Goal: Complete application form: Complete application form

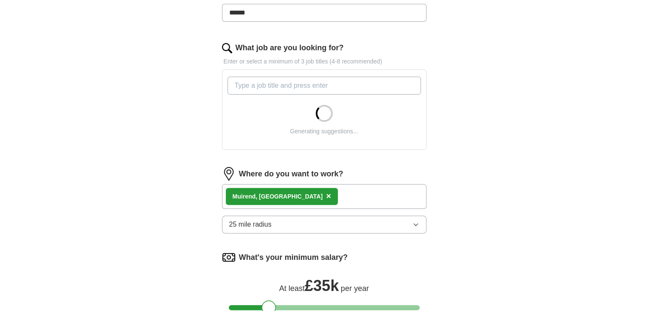
scroll to position [269, 0]
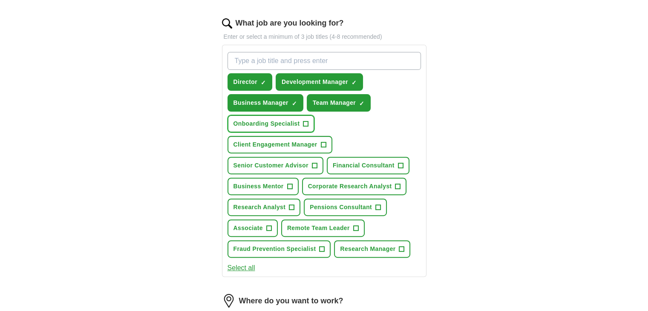
click at [305, 123] on span "+" at bounding box center [305, 124] width 5 height 7
click at [324, 141] on span "+" at bounding box center [323, 144] width 5 height 7
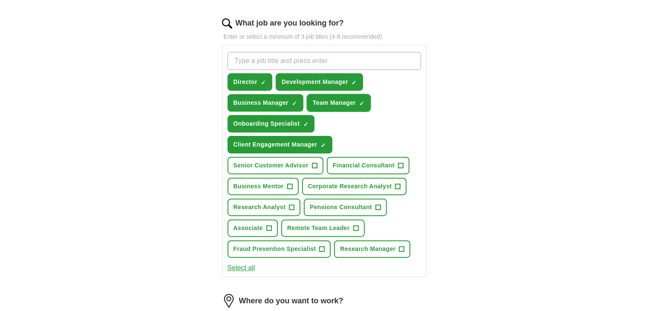
click at [363, 101] on span "✓ ×" at bounding box center [362, 103] width 6 height 5
click at [313, 162] on span "+" at bounding box center [314, 165] width 5 height 7
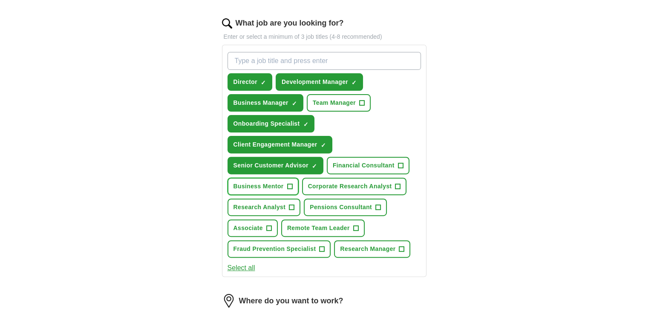
click at [290, 185] on span "+" at bounding box center [289, 186] width 5 height 7
click at [353, 225] on span "+" at bounding box center [355, 228] width 5 height 7
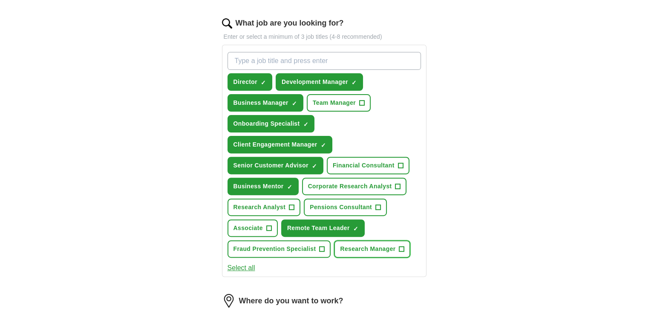
click at [401, 246] on span "+" at bounding box center [401, 249] width 5 height 7
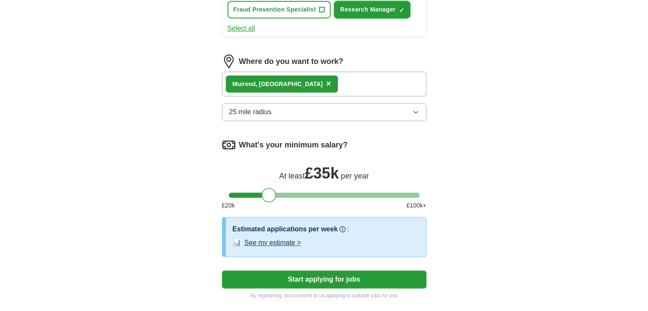
scroll to position [510, 0]
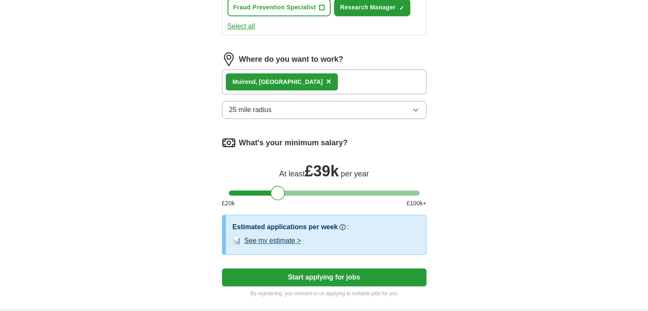
drag, startPoint x: 271, startPoint y: 186, endPoint x: 279, endPoint y: 188, distance: 8.8
click at [279, 188] on div at bounding box center [278, 193] width 14 height 14
click at [315, 273] on button "Start applying for jobs" at bounding box center [324, 277] width 204 height 18
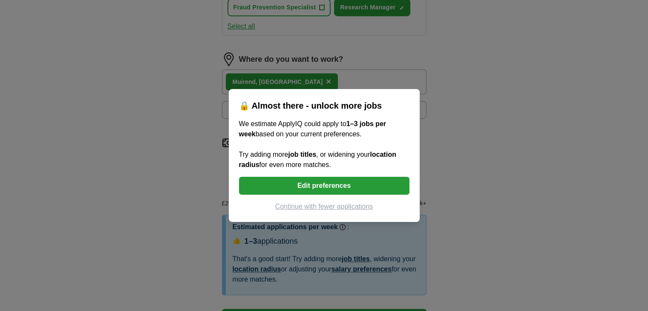
click at [329, 184] on button "Edit preferences" at bounding box center [324, 186] width 170 height 18
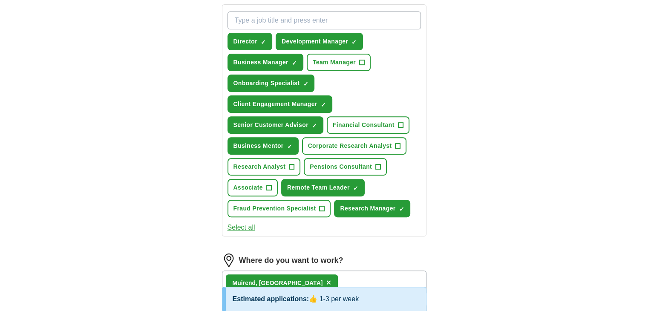
scroll to position [310, 0]
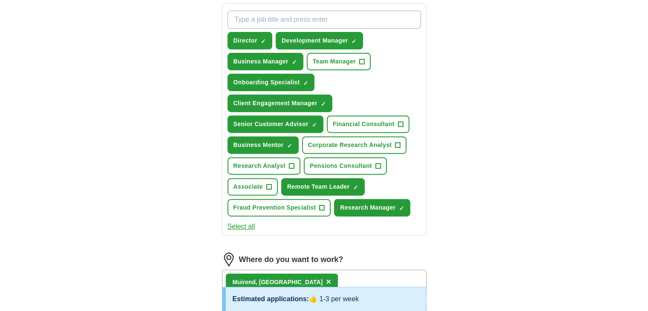
click at [290, 20] on input "What job are you looking for?" at bounding box center [323, 20] width 193 height 18
type input "interviewer"
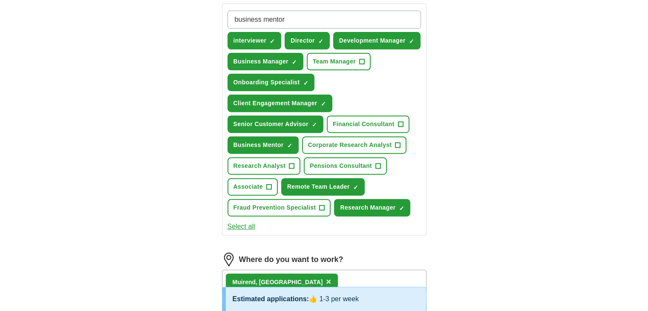
drag, startPoint x: 239, startPoint y: 19, endPoint x: 232, endPoint y: 19, distance: 7.7
click at [232, 19] on input "business mentor" at bounding box center [323, 20] width 193 height 18
type input "Business mentor"
click at [299, 19] on input "Business mentor" at bounding box center [323, 20] width 193 height 18
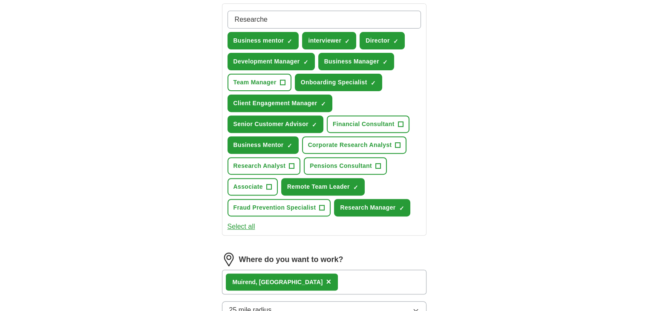
type input "Researcher"
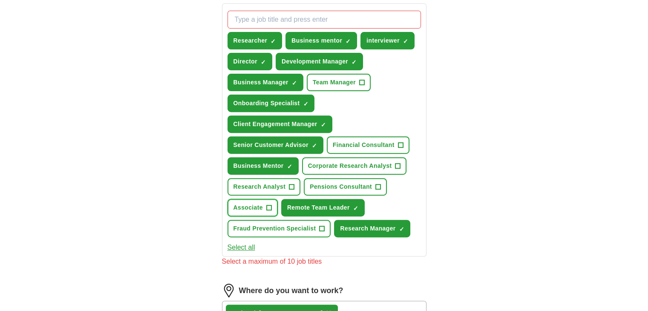
click at [269, 204] on span "+" at bounding box center [268, 207] width 5 height 7
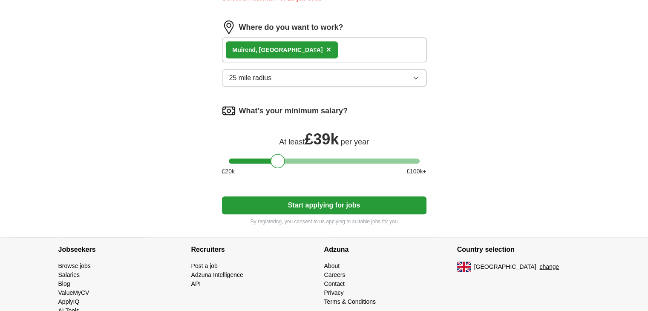
scroll to position [589, 0]
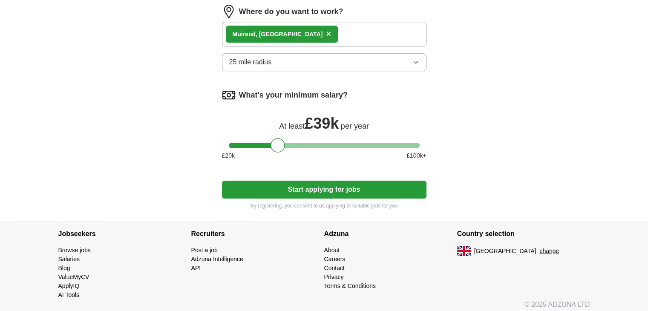
click at [329, 187] on button "Start applying for jobs" at bounding box center [324, 190] width 204 height 18
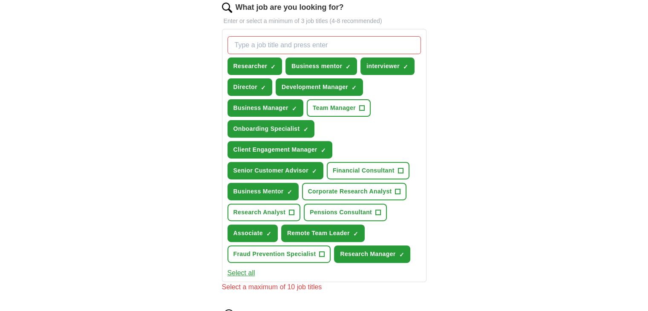
scroll to position [261, 0]
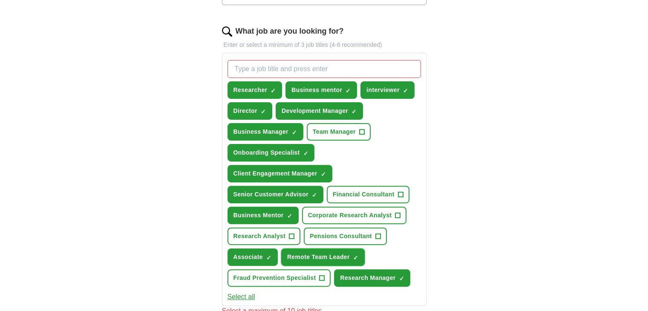
click at [0, 0] on span "×" at bounding box center [0, 0] width 0 height 0
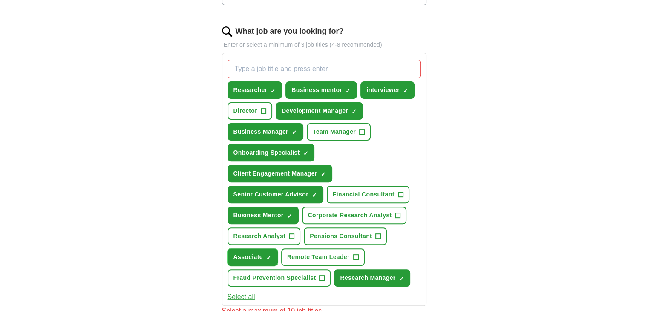
click at [0, 0] on span "×" at bounding box center [0, 0] width 0 height 0
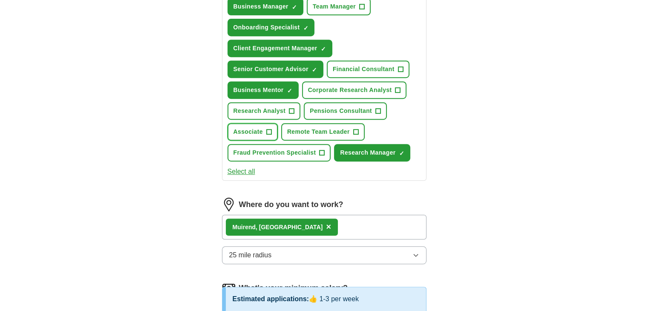
scroll to position [383, 0]
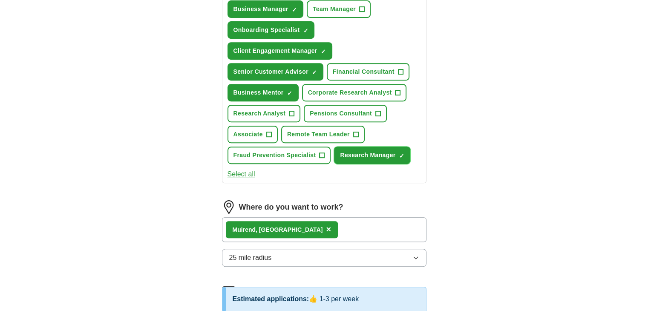
click at [0, 0] on span "×" at bounding box center [0, 0] width 0 height 0
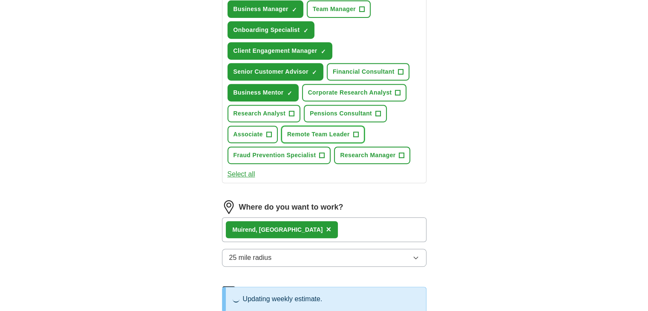
click at [355, 131] on span "+" at bounding box center [355, 134] width 5 height 7
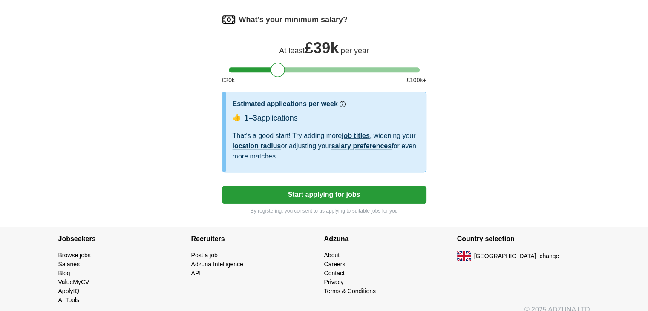
scroll to position [653, 0]
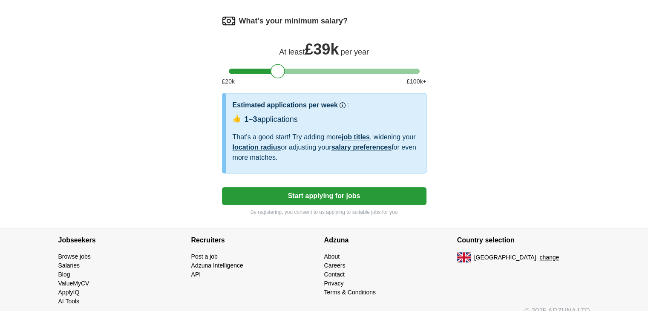
click at [354, 187] on button "Start applying for jobs" at bounding box center [324, 196] width 204 height 18
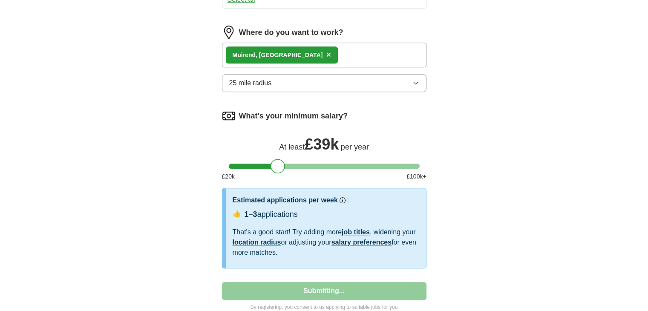
select select "**"
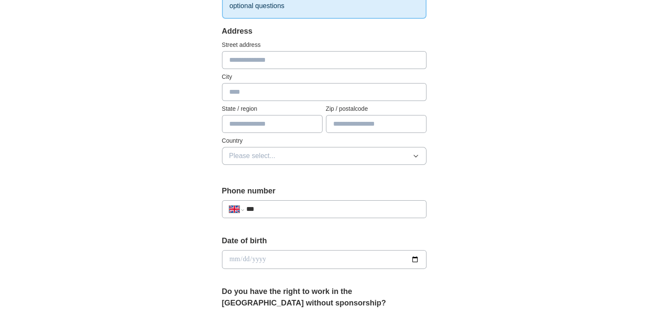
scroll to position [161, 0]
click at [309, 55] on input "text" at bounding box center [324, 59] width 204 height 18
type input "**********"
type input "*******"
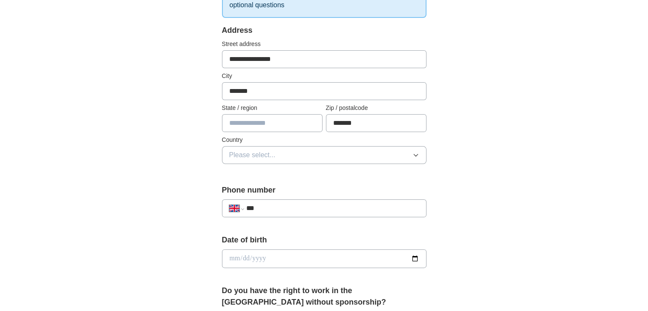
click at [271, 152] on span "Please select..." at bounding box center [252, 155] width 46 height 10
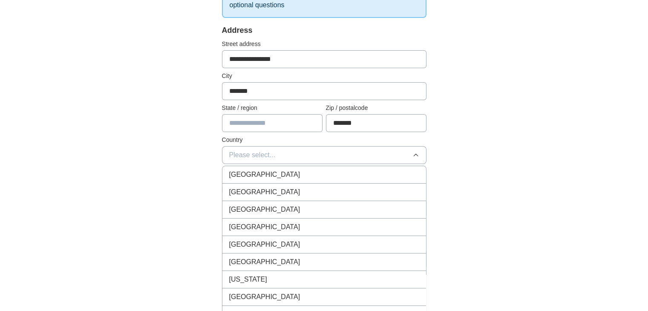
click at [268, 173] on span "[GEOGRAPHIC_DATA]" at bounding box center [264, 175] width 71 height 10
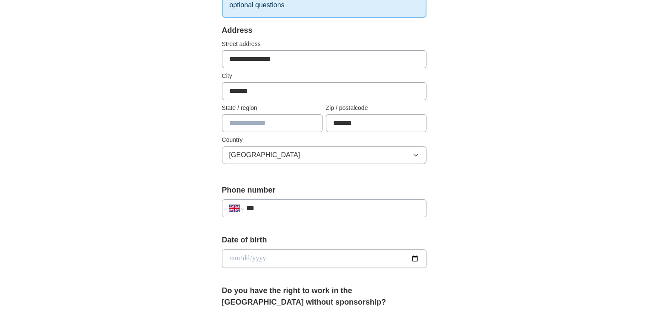
click at [295, 203] on input "***" at bounding box center [332, 208] width 173 height 10
type input "**********"
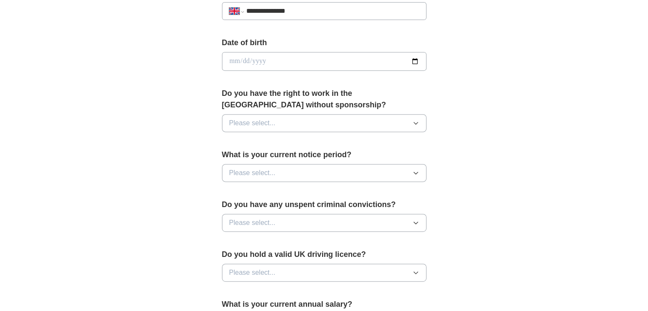
scroll to position [361, 0]
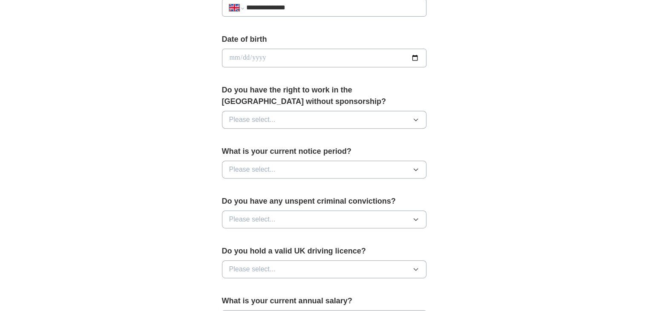
click at [419, 58] on input "date" at bounding box center [324, 58] width 204 height 19
click at [414, 55] on input "date" at bounding box center [324, 58] width 204 height 19
click at [236, 55] on input "date" at bounding box center [324, 58] width 204 height 19
type input "**********"
click at [302, 115] on button "Please select..." at bounding box center [324, 120] width 204 height 18
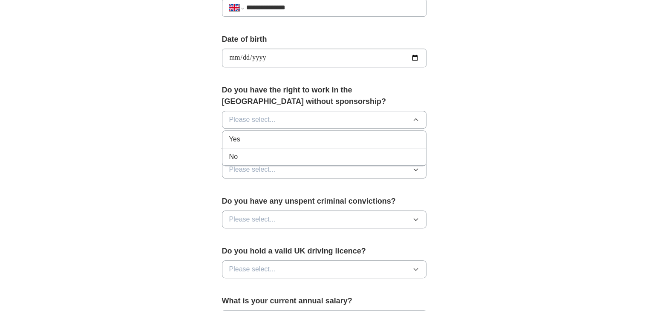
click at [297, 135] on div "Yes" at bounding box center [324, 139] width 190 height 10
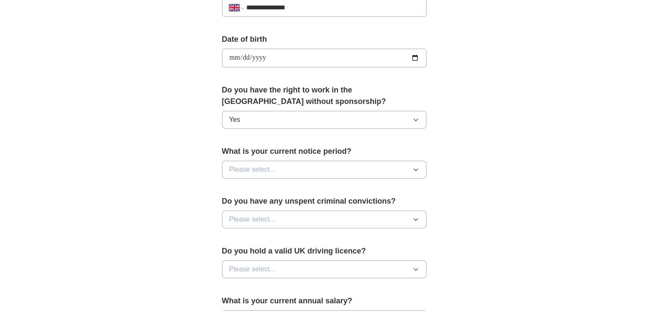
click at [304, 167] on button "Please select..." at bounding box center [324, 170] width 204 height 18
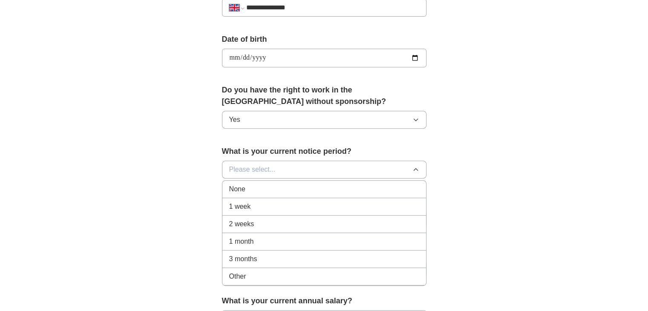
click at [295, 191] on div "None" at bounding box center [324, 189] width 190 height 10
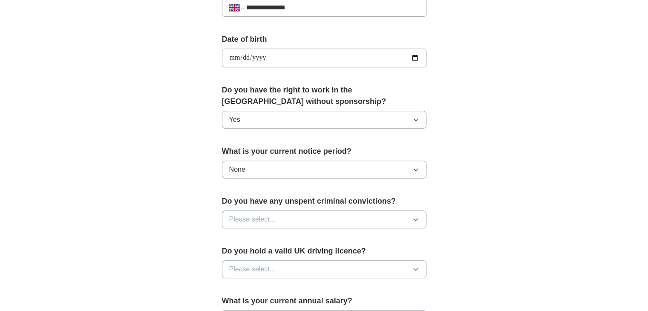
click at [308, 215] on button "Please select..." at bounding box center [324, 219] width 204 height 18
click at [299, 253] on div "No" at bounding box center [324, 256] width 190 height 10
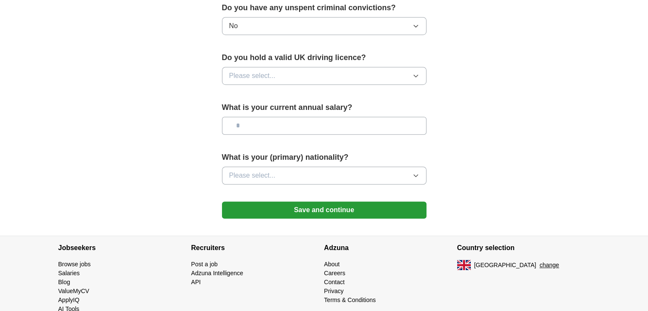
scroll to position [558, 0]
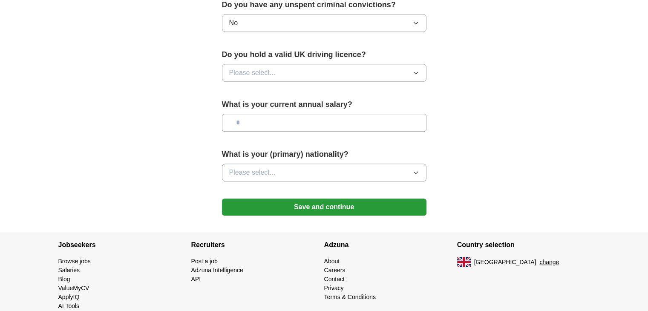
click at [374, 69] on button "Please select..." at bounding box center [324, 73] width 204 height 18
click at [354, 89] on div "Yes" at bounding box center [324, 92] width 190 height 10
click at [349, 118] on input "text" at bounding box center [324, 123] width 204 height 18
type input "*******"
click at [347, 167] on button "Please select..." at bounding box center [324, 173] width 204 height 18
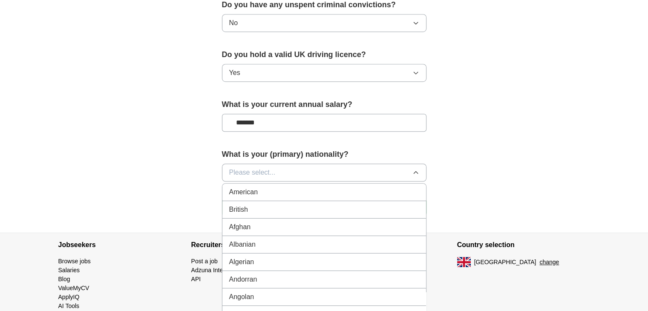
click at [330, 205] on div "British" at bounding box center [324, 209] width 190 height 10
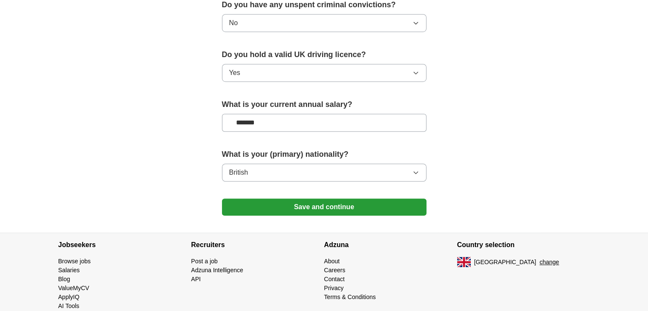
click at [338, 206] on button "Save and continue" at bounding box center [324, 207] width 204 height 17
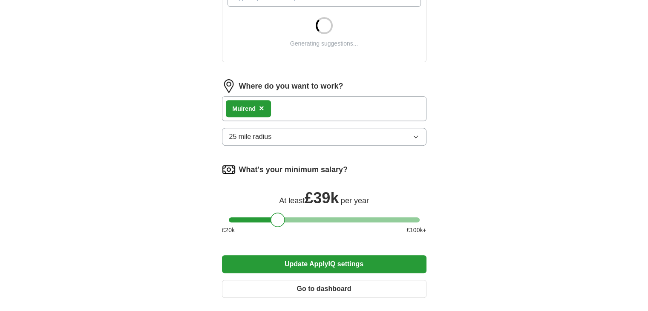
scroll to position [334, 0]
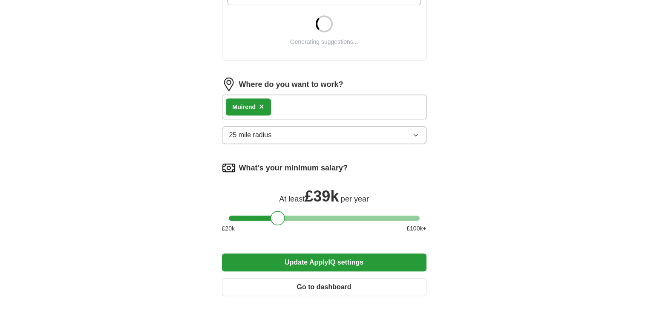
click at [357, 138] on button "25 mile radius" at bounding box center [324, 135] width 204 height 18
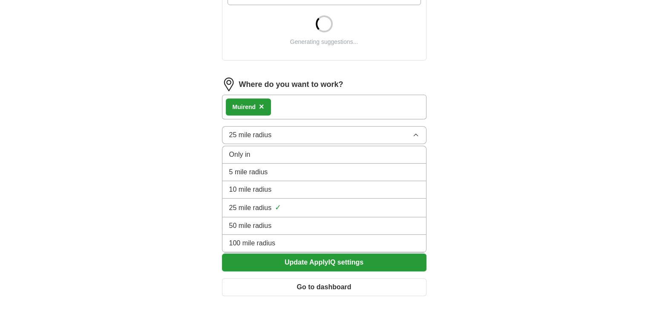
click at [357, 138] on button "25 mile radius" at bounding box center [324, 135] width 204 height 18
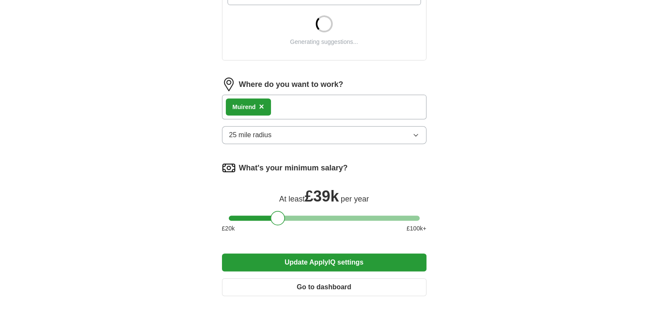
click at [314, 109] on div "Muirend ×" at bounding box center [324, 107] width 204 height 25
click at [294, 109] on div "Muirend ×" at bounding box center [324, 107] width 204 height 25
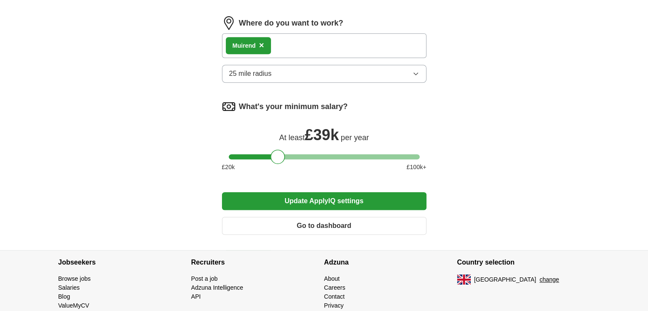
scroll to position [632, 0]
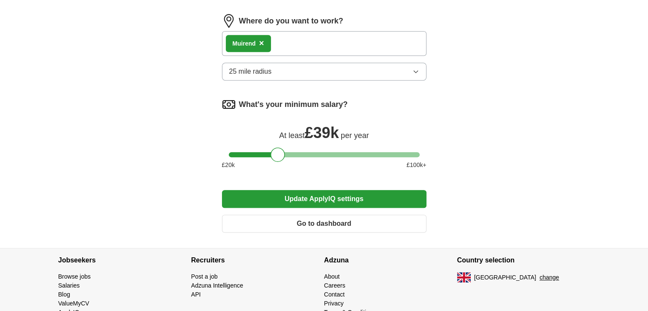
click at [299, 38] on div "Muirend ×" at bounding box center [324, 43] width 204 height 25
click at [330, 63] on button "25 mile radius" at bounding box center [324, 72] width 204 height 18
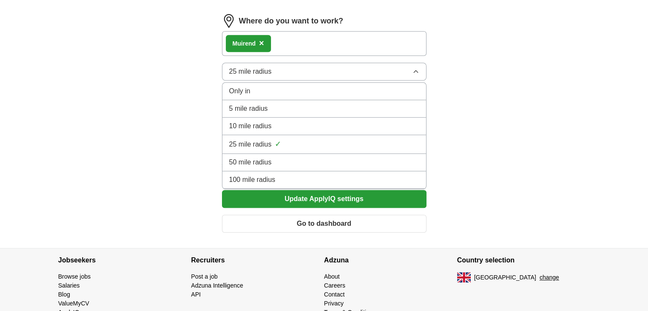
click at [298, 154] on li "50 mile radius" at bounding box center [324, 162] width 204 height 17
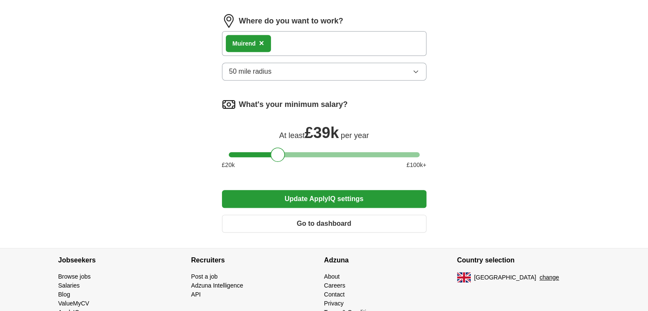
click at [311, 37] on div "Muirend ×" at bounding box center [324, 43] width 204 height 25
click at [302, 36] on div "Muirend ×" at bounding box center [324, 43] width 204 height 25
click at [301, 36] on div "Muirend ×" at bounding box center [324, 43] width 204 height 25
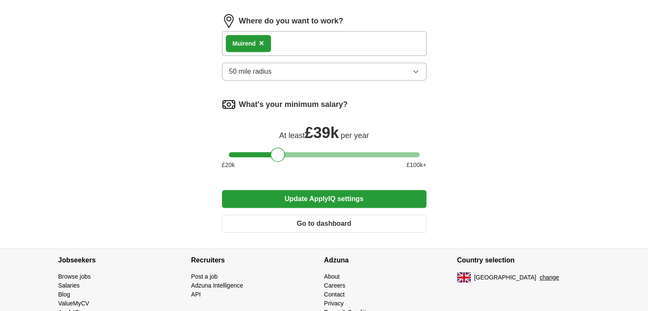
click at [301, 36] on div "Muirend ×" at bounding box center [324, 43] width 204 height 25
click at [317, 192] on button "Update ApplyIQ settings" at bounding box center [324, 199] width 204 height 18
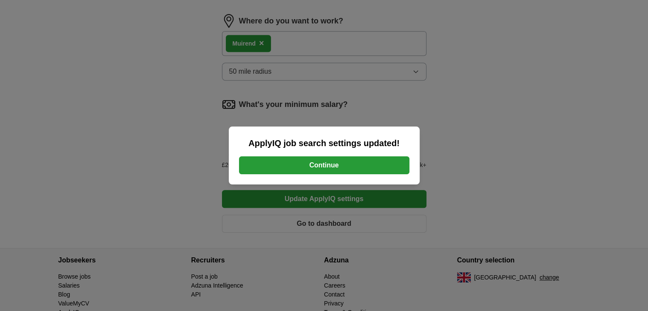
click at [325, 168] on button "Continue" at bounding box center [324, 165] width 170 height 18
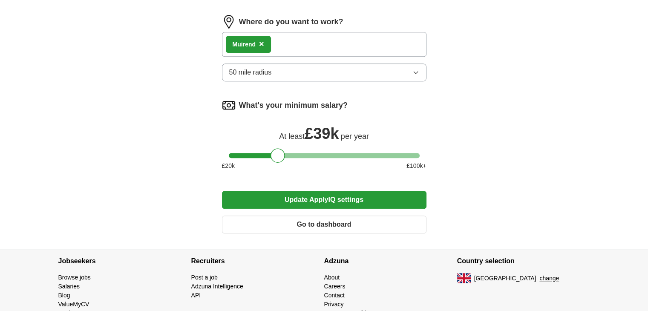
scroll to position [637, 0]
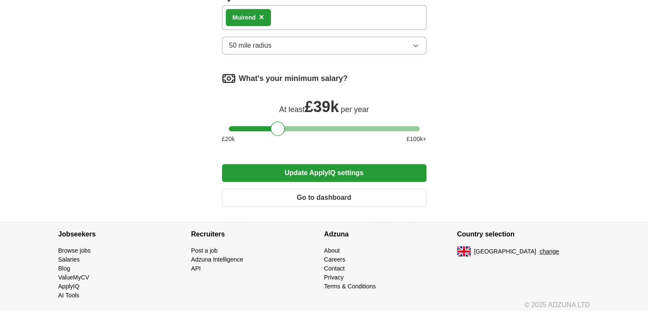
click at [311, 166] on button "Update ApplyIQ settings" at bounding box center [324, 173] width 204 height 18
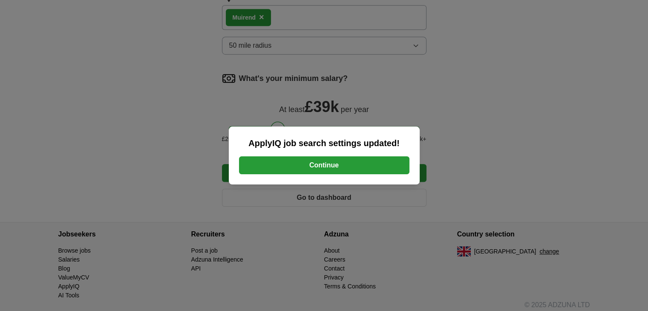
click at [337, 164] on button "Continue" at bounding box center [324, 165] width 170 height 18
